Goal: Information Seeking & Learning: Find specific fact

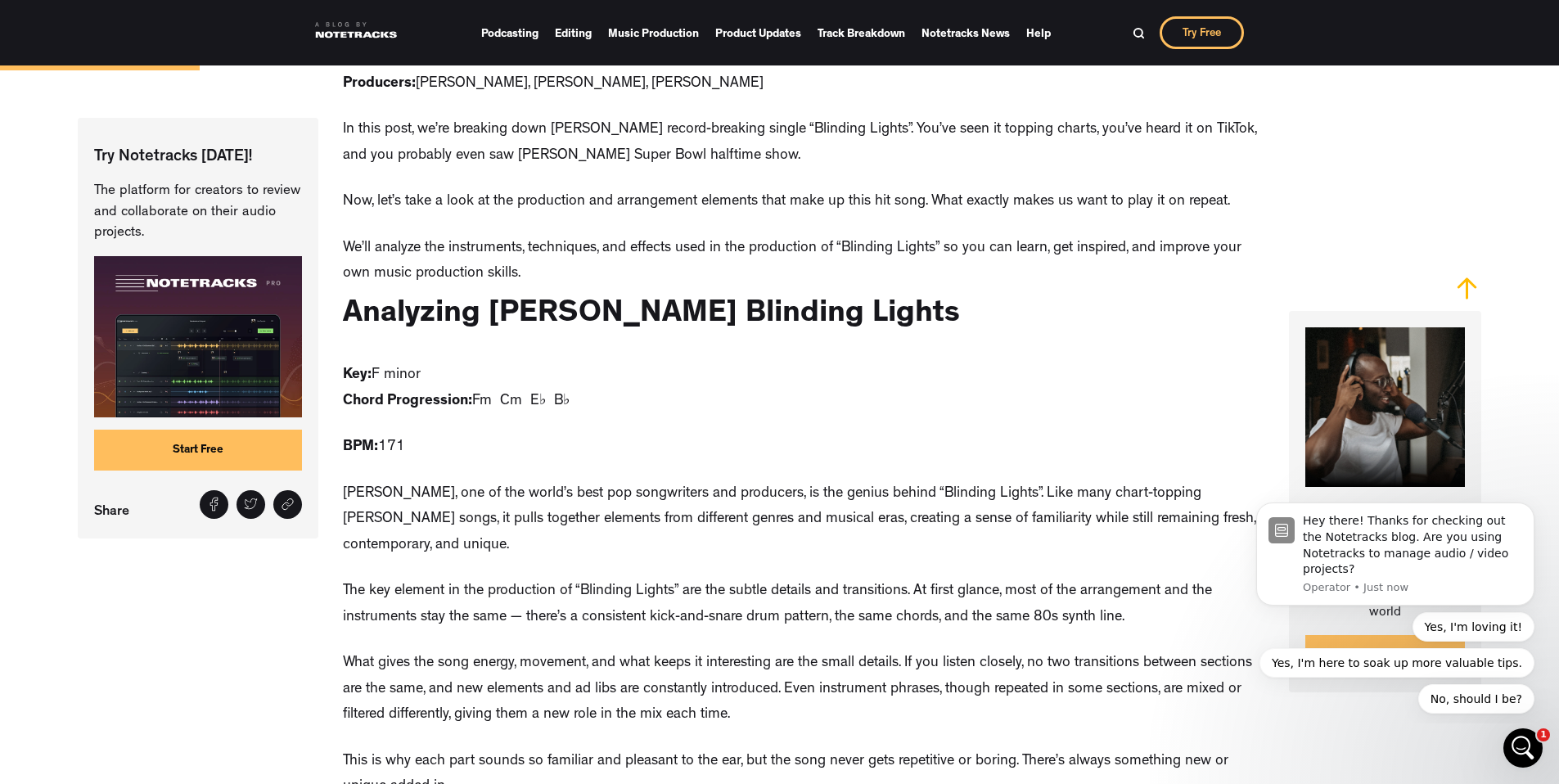
scroll to position [1090, 0]
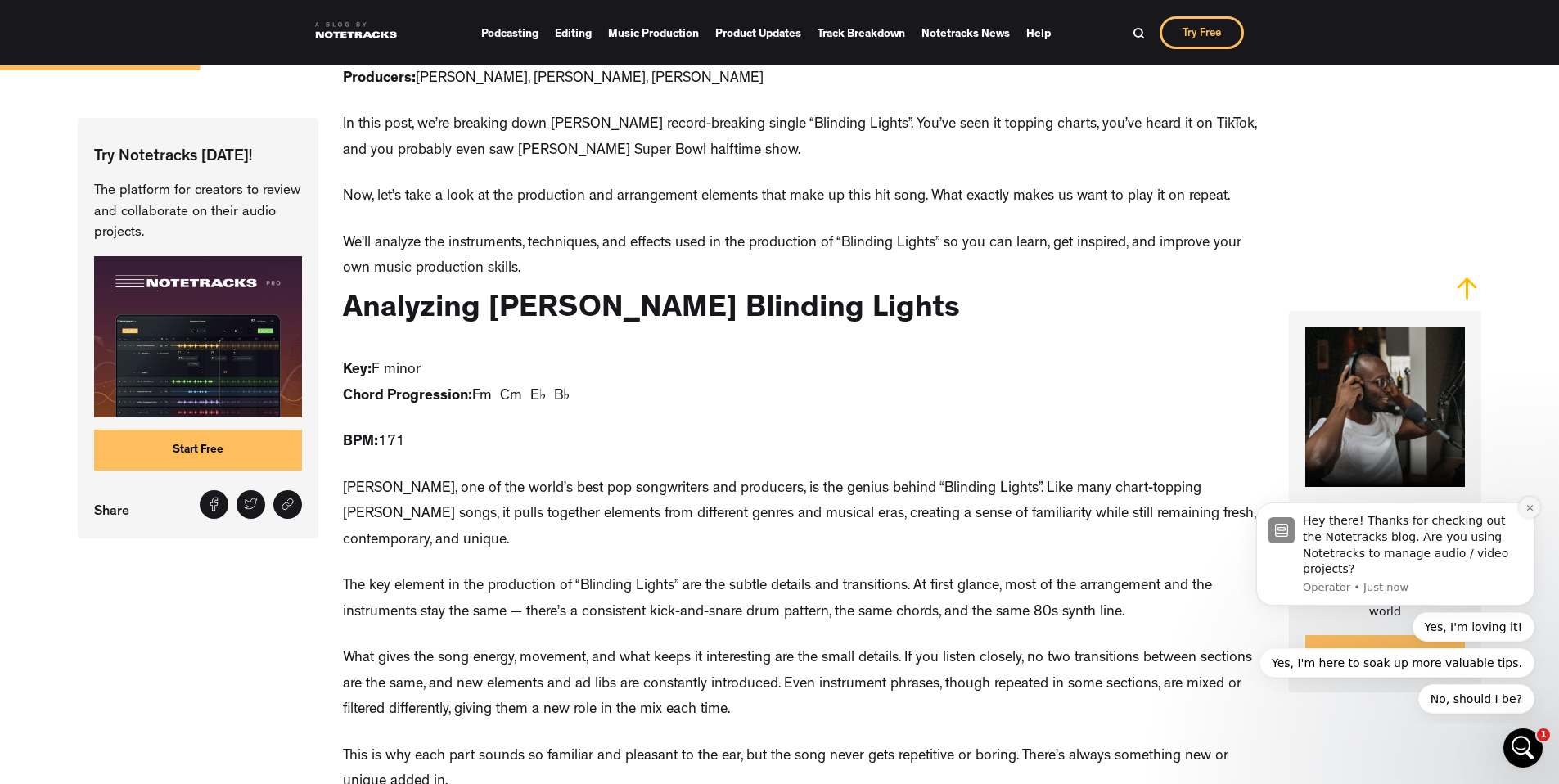
click at [1527, 505] on icon "Dismiss notification" at bounding box center [1530, 507] width 9 height 9
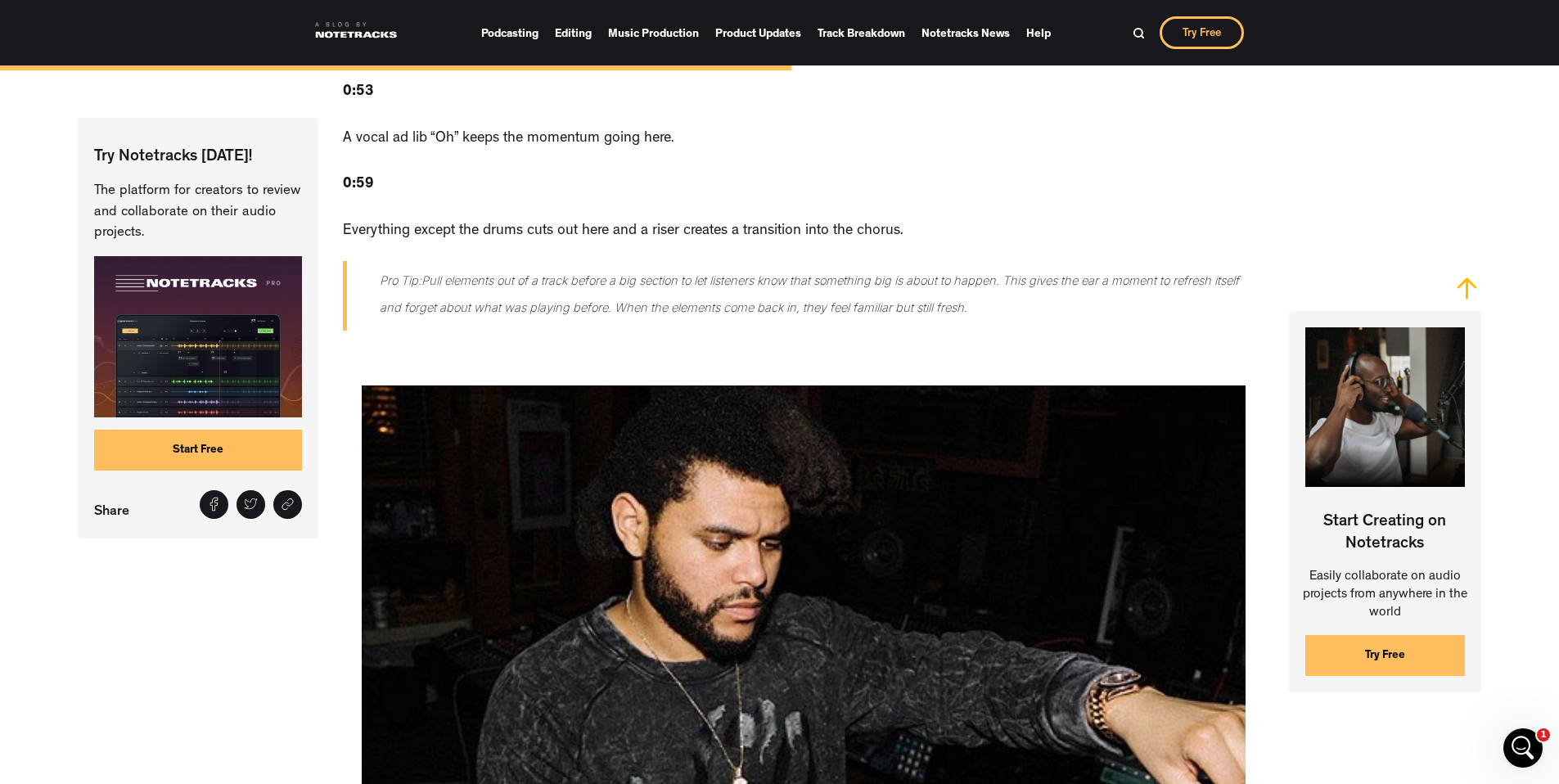
scroll to position [4529, 0]
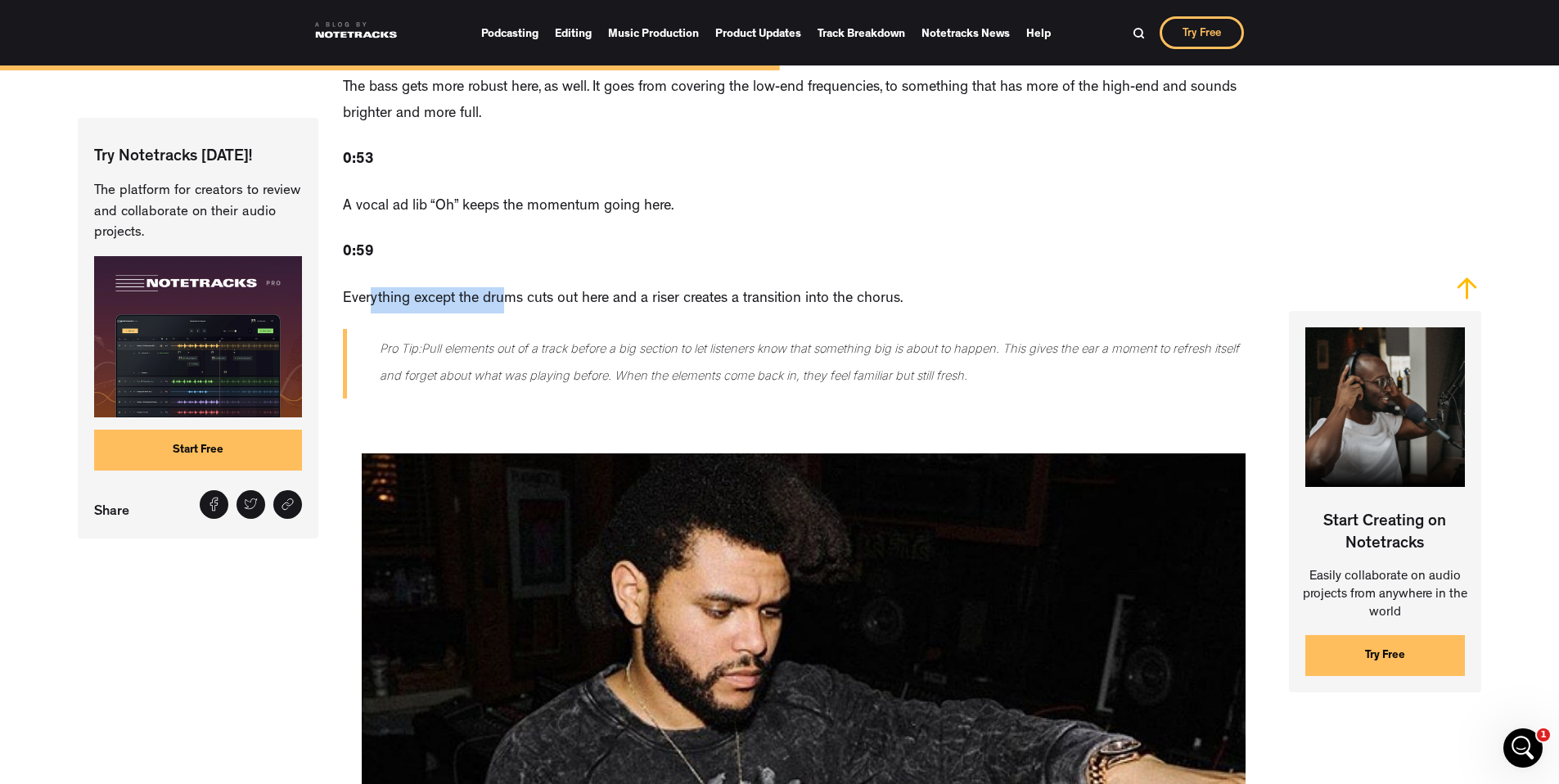
drag, startPoint x: 369, startPoint y: 261, endPoint x: 497, endPoint y: 258, distance: 128.0
click at [497, 287] on p "Everything except the drums cuts out here and a riser creates a transition into…" at bounding box center [623, 299] width 560 height 26
drag, startPoint x: 340, startPoint y: 256, endPoint x: 941, endPoint y: 360, distance: 609.9
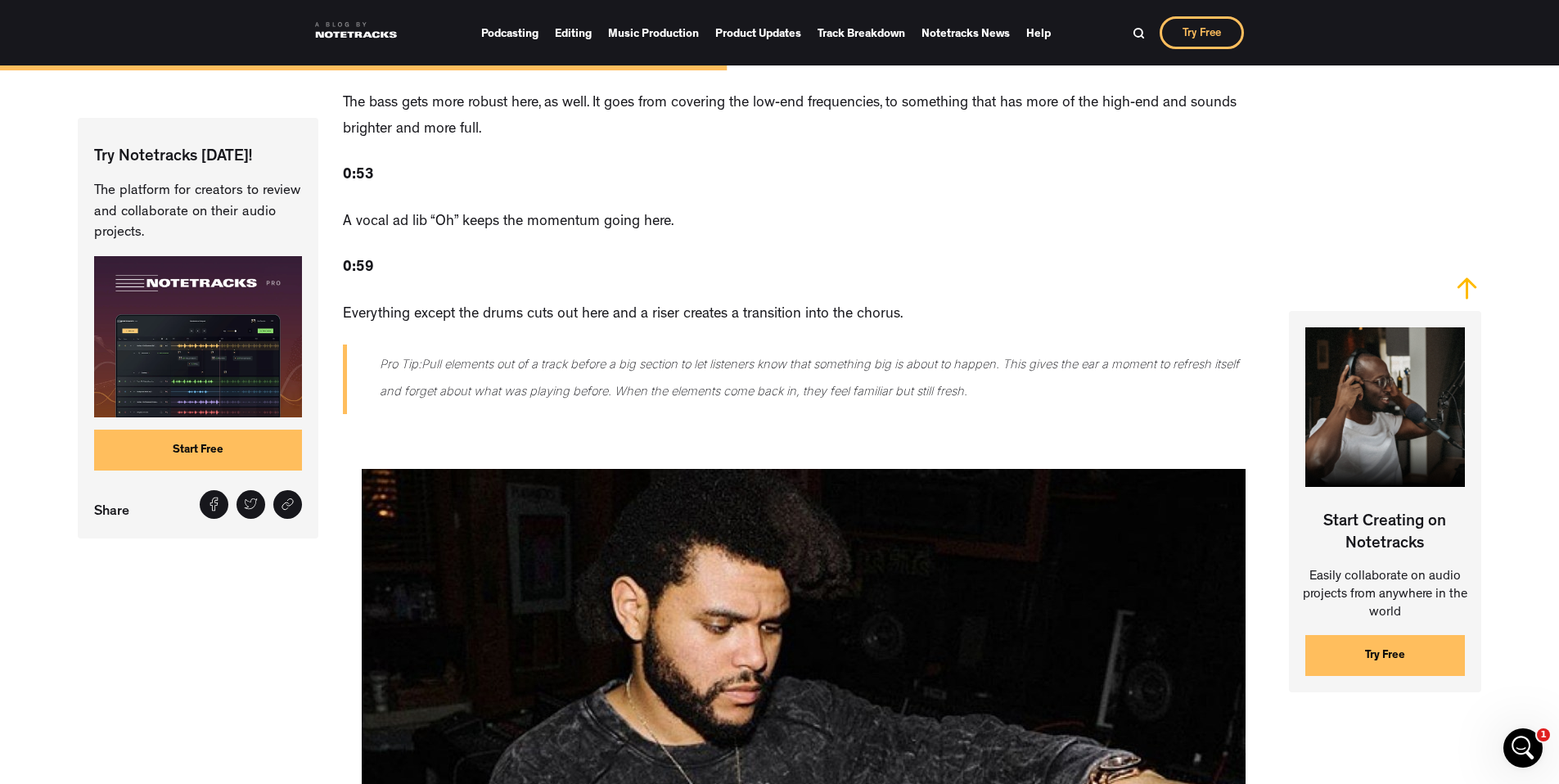
scroll to position [4029, 0]
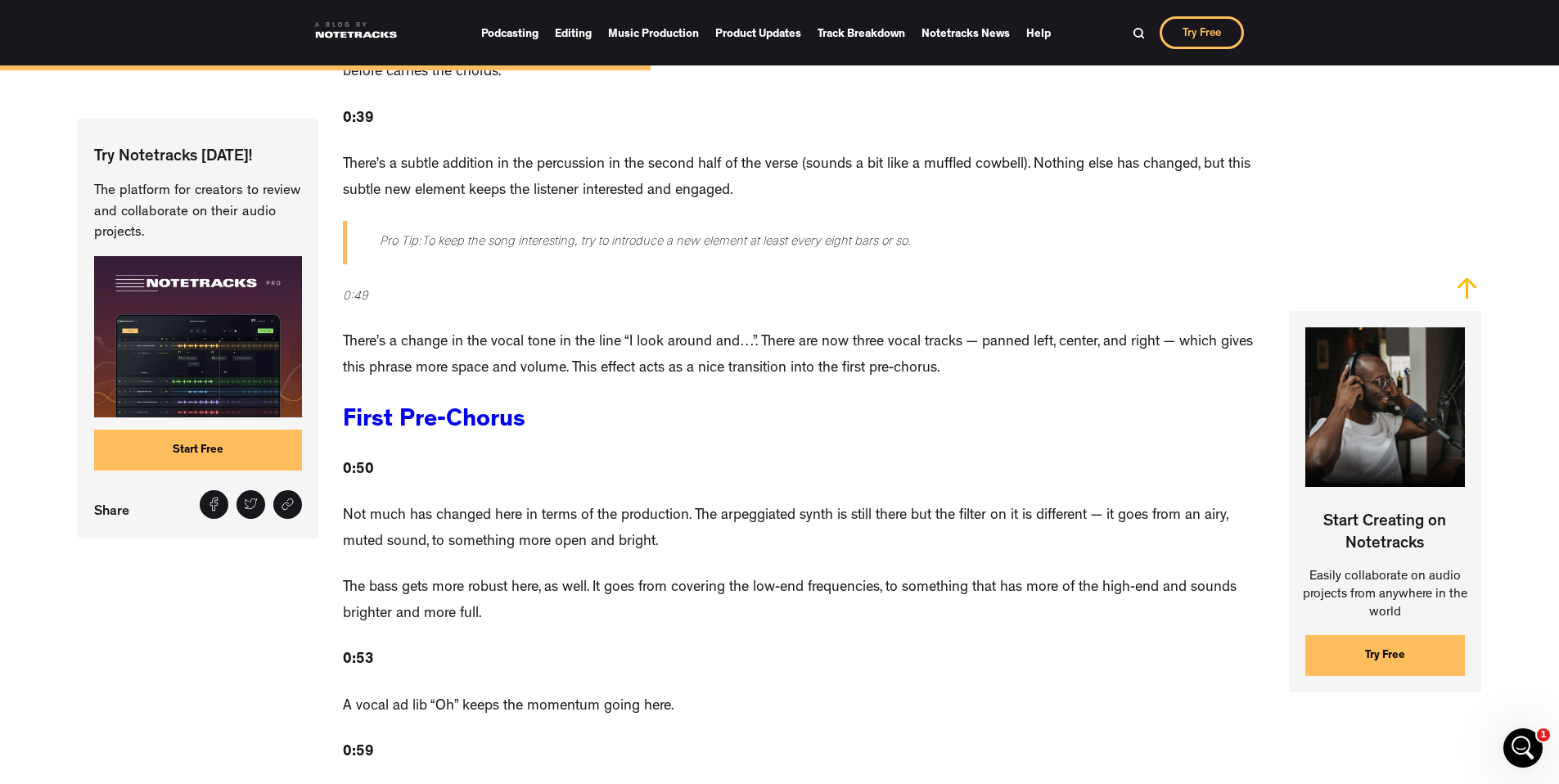
click at [1133, 40] on div at bounding box center [1139, 32] width 24 height 24
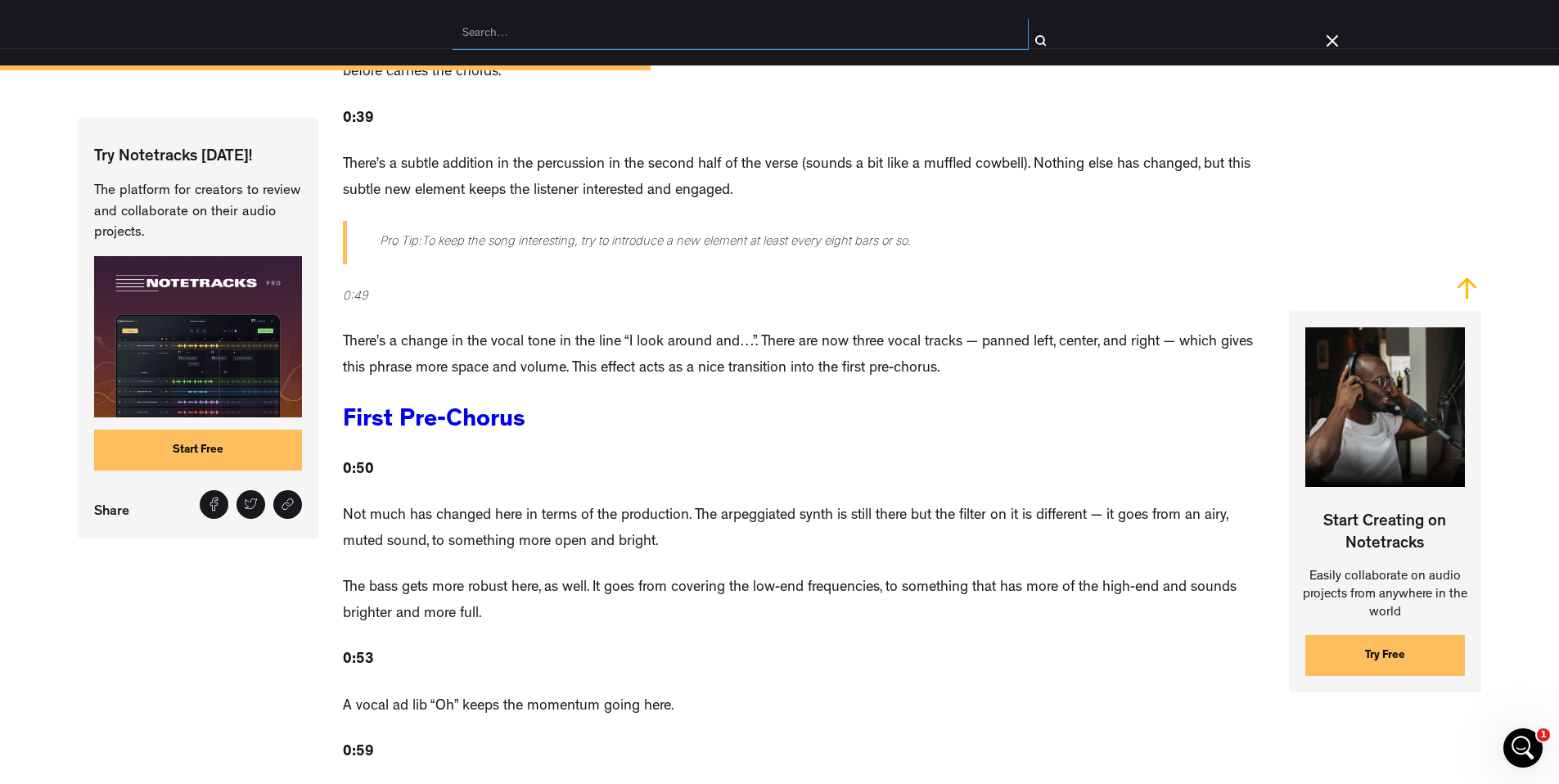
click at [704, 45] on input "search" at bounding box center [740, 34] width 577 height 31
type input "down in a hole"
click at [1029, 28] on input "submit" at bounding box center [1041, 40] width 24 height 24
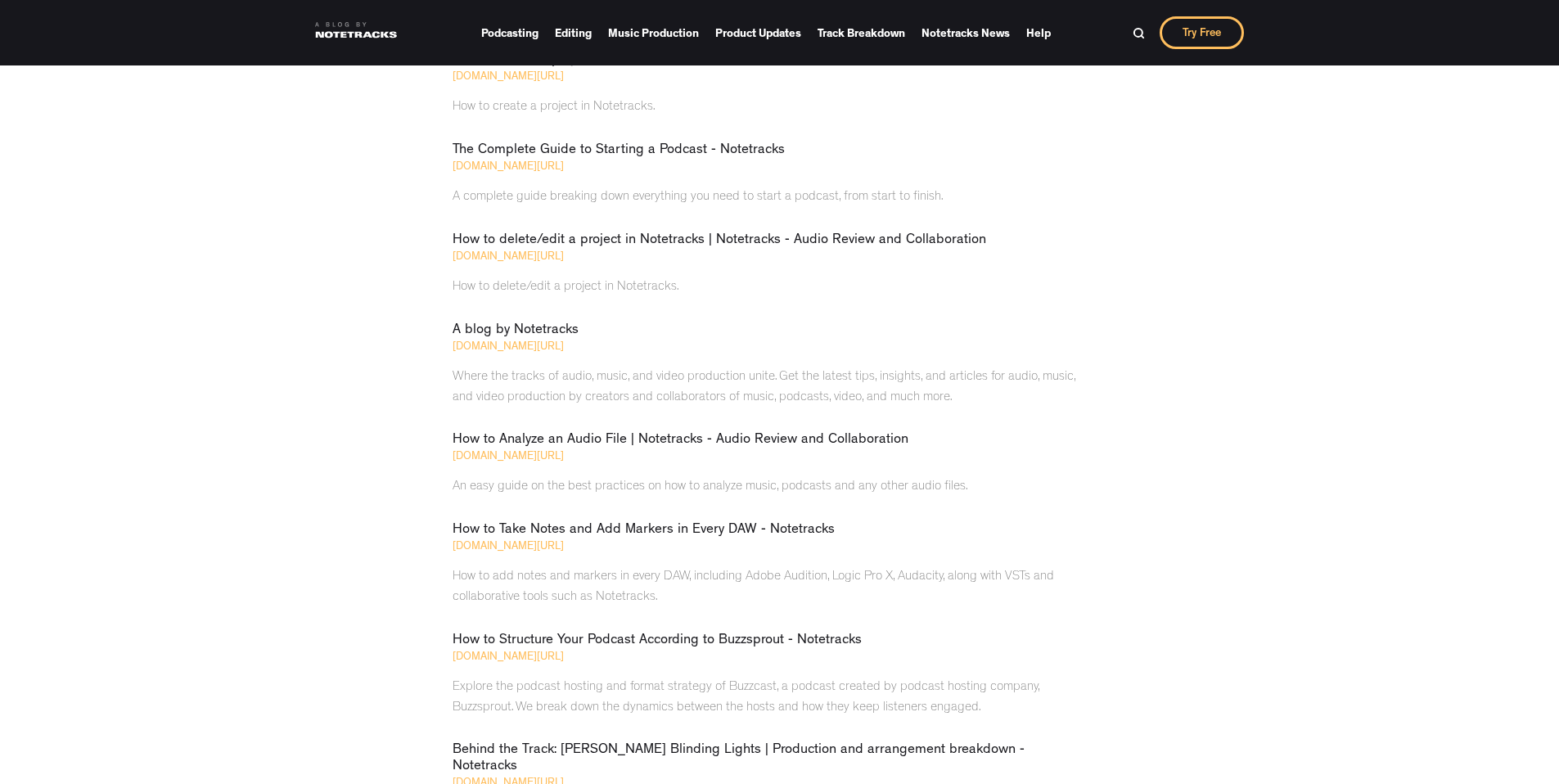
scroll to position [440, 0]
